Goal: Entertainment & Leisure: Consume media (video, audio)

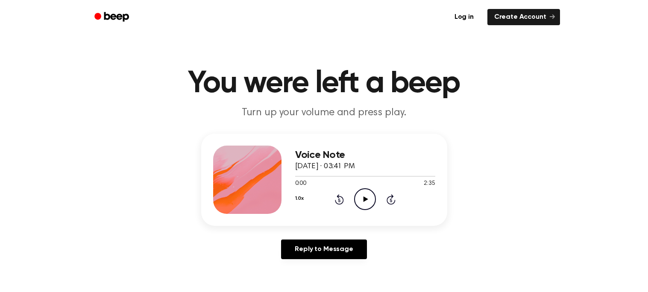
click at [363, 203] on icon "Play Audio" at bounding box center [365, 199] width 22 height 22
click at [391, 200] on icon at bounding box center [391, 200] width 2 height 3
click at [395, 209] on div "1.0x Rewind 5 seconds Pause Audio Skip 5 seconds" at bounding box center [365, 199] width 140 height 22
click at [367, 197] on icon "Pause Audio" at bounding box center [365, 199] width 22 height 22
click at [363, 197] on icon "Play Audio" at bounding box center [365, 199] width 22 height 22
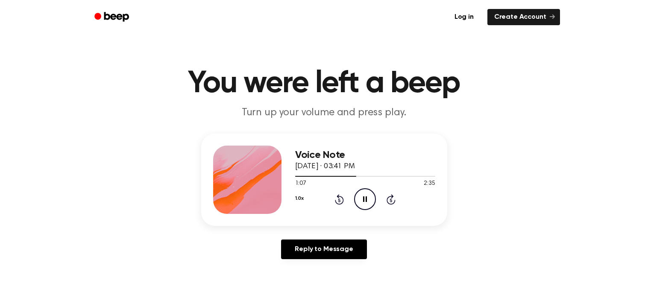
click at [369, 205] on icon "Pause Audio" at bounding box center [365, 199] width 22 height 22
click at [371, 203] on icon "Play Audio" at bounding box center [365, 199] width 22 height 22
click at [364, 200] on icon at bounding box center [365, 200] width 4 height 6
click at [370, 205] on icon "Play Audio" at bounding box center [365, 199] width 22 height 22
click at [363, 200] on icon at bounding box center [365, 200] width 4 height 6
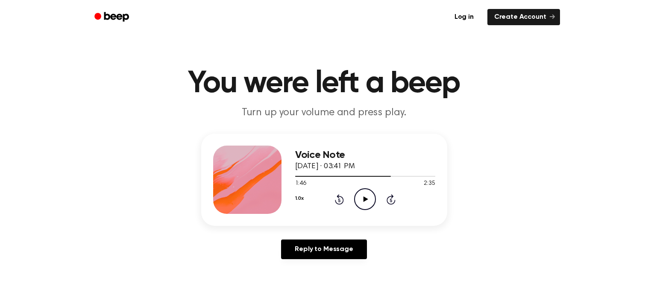
click at [367, 192] on icon "Play Audio" at bounding box center [365, 199] width 22 height 22
click at [370, 212] on div "Voice Note [DATE] · 03:41 PM 1:58 2:35 Your browser does not support the [objec…" at bounding box center [365, 180] width 140 height 68
click at [363, 204] on icon "Pause Audio" at bounding box center [365, 199] width 22 height 22
click at [335, 203] on icon "Rewind 5 seconds" at bounding box center [339, 199] width 9 height 11
click at [342, 213] on div "Voice Note [DATE] · 03:41 PM 1:54 2:35 Your browser does not support the [objec…" at bounding box center [365, 180] width 140 height 68
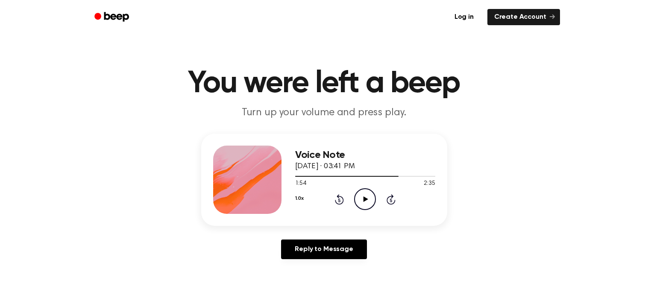
click at [360, 206] on icon "Play Audio" at bounding box center [365, 199] width 22 height 22
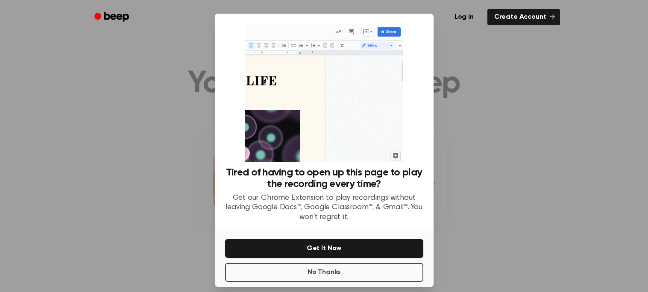
scroll to position [7, 0]
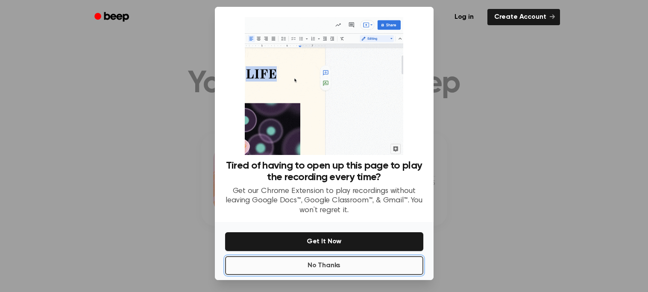
click at [306, 267] on button "No Thanks" at bounding box center [324, 265] width 198 height 19
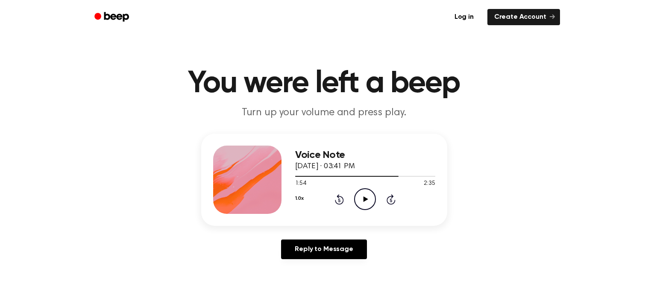
click at [361, 197] on icon "Play Audio" at bounding box center [365, 199] width 22 height 22
click at [361, 203] on icon "Pause Audio" at bounding box center [365, 199] width 22 height 22
click at [365, 194] on icon "Play Audio" at bounding box center [365, 199] width 22 height 22
click at [366, 205] on icon "Pause Audio" at bounding box center [365, 199] width 22 height 22
click at [367, 203] on icon "Play Audio" at bounding box center [365, 199] width 22 height 22
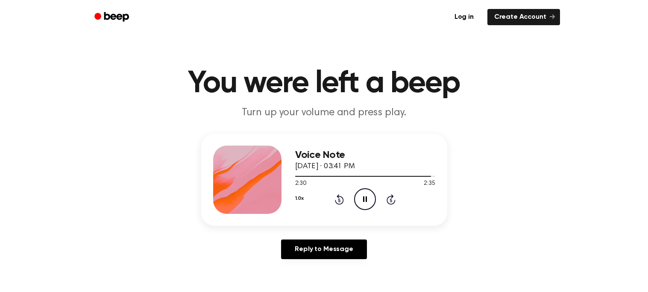
click at [367, 201] on icon at bounding box center [365, 200] width 4 height 6
